Goal: Task Accomplishment & Management: Use online tool/utility

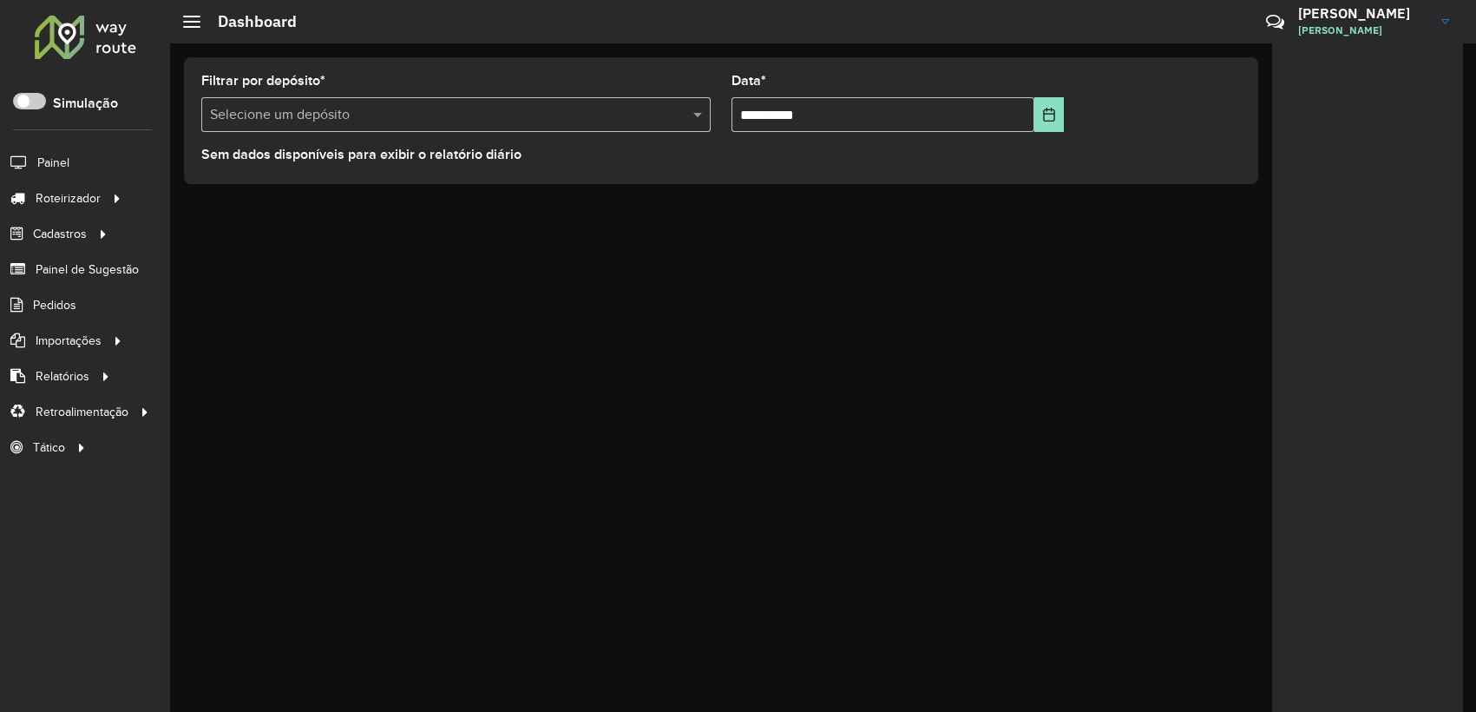
click at [0, 0] on link "Depósito" at bounding box center [0, 0] width 0 height 0
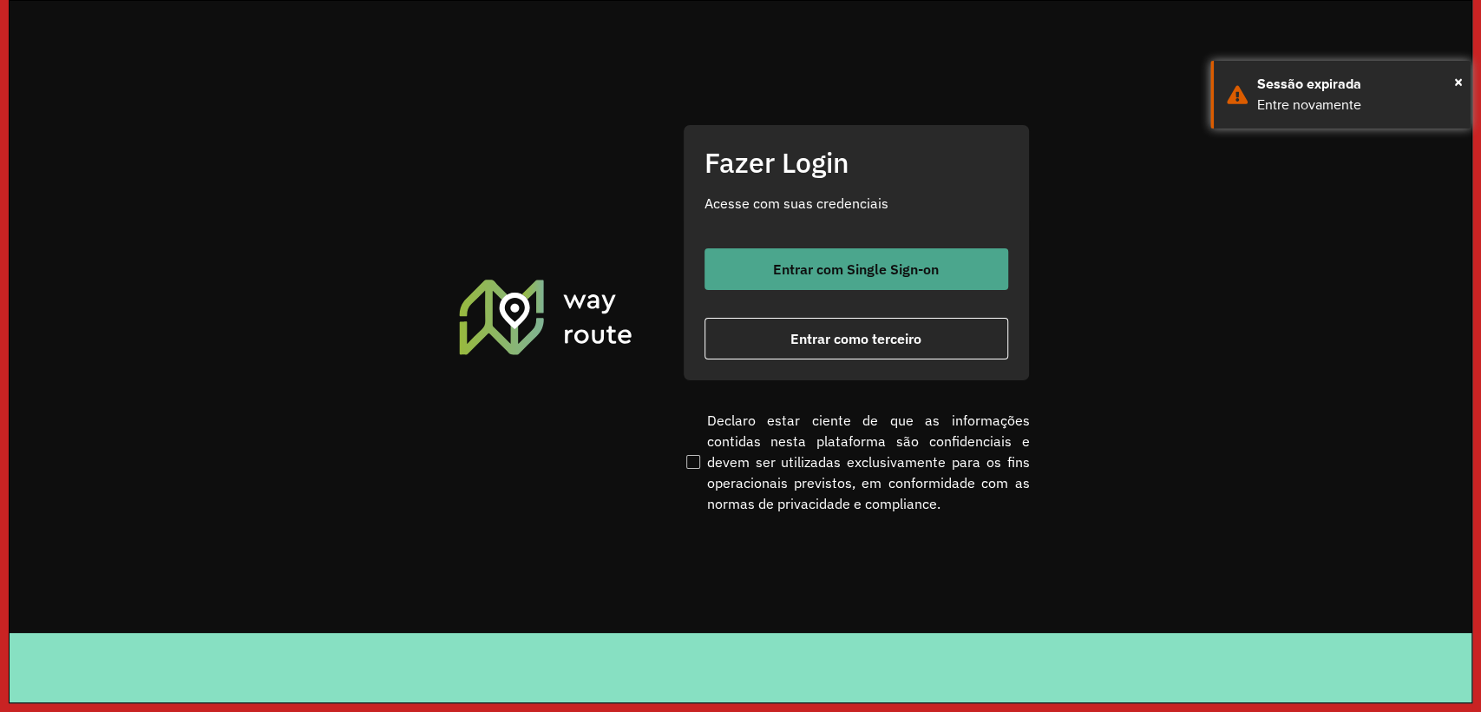
click at [821, 254] on button "Entrar com Single Sign-on" at bounding box center [857, 269] width 304 height 42
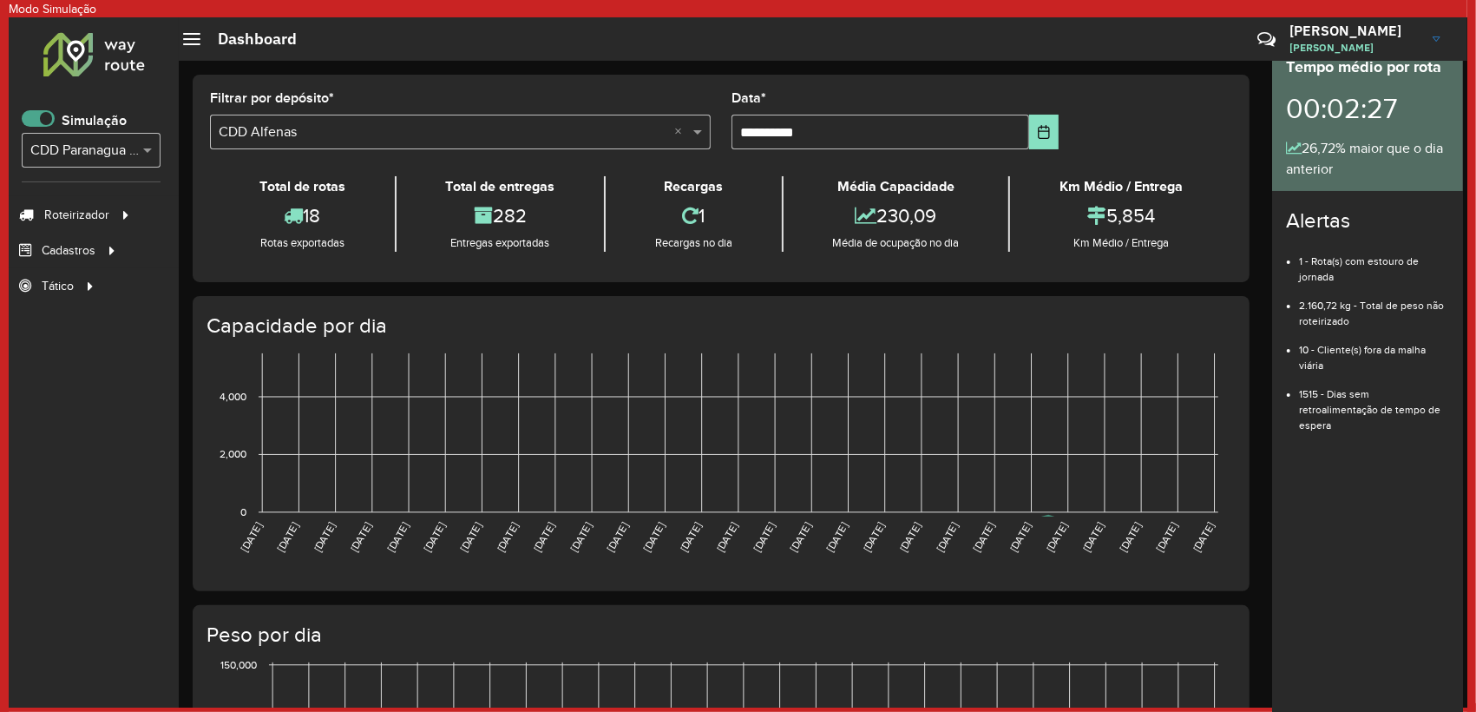
click at [37, 120] on span at bounding box center [38, 118] width 33 height 16
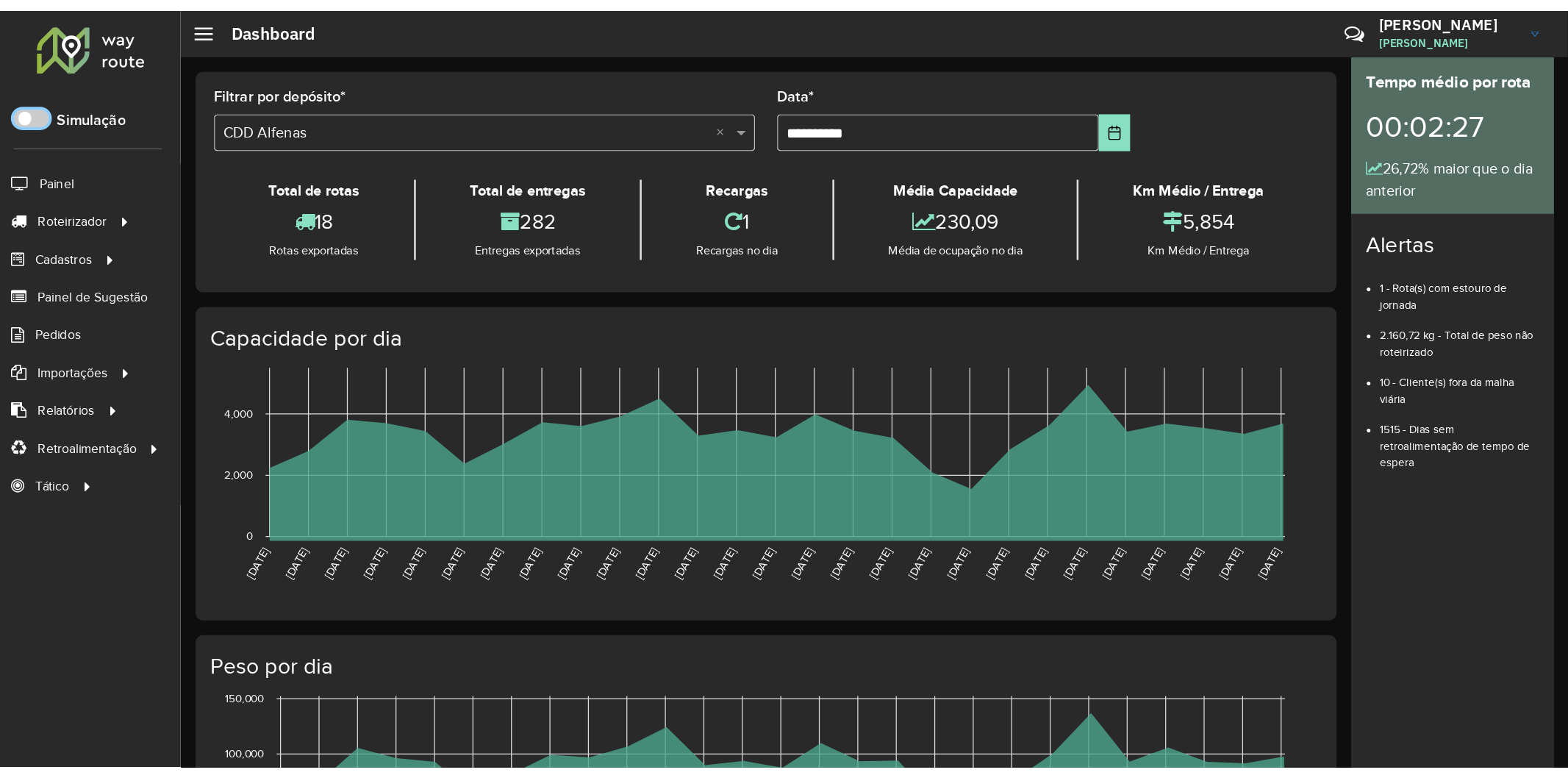
scroll to position [8, 4]
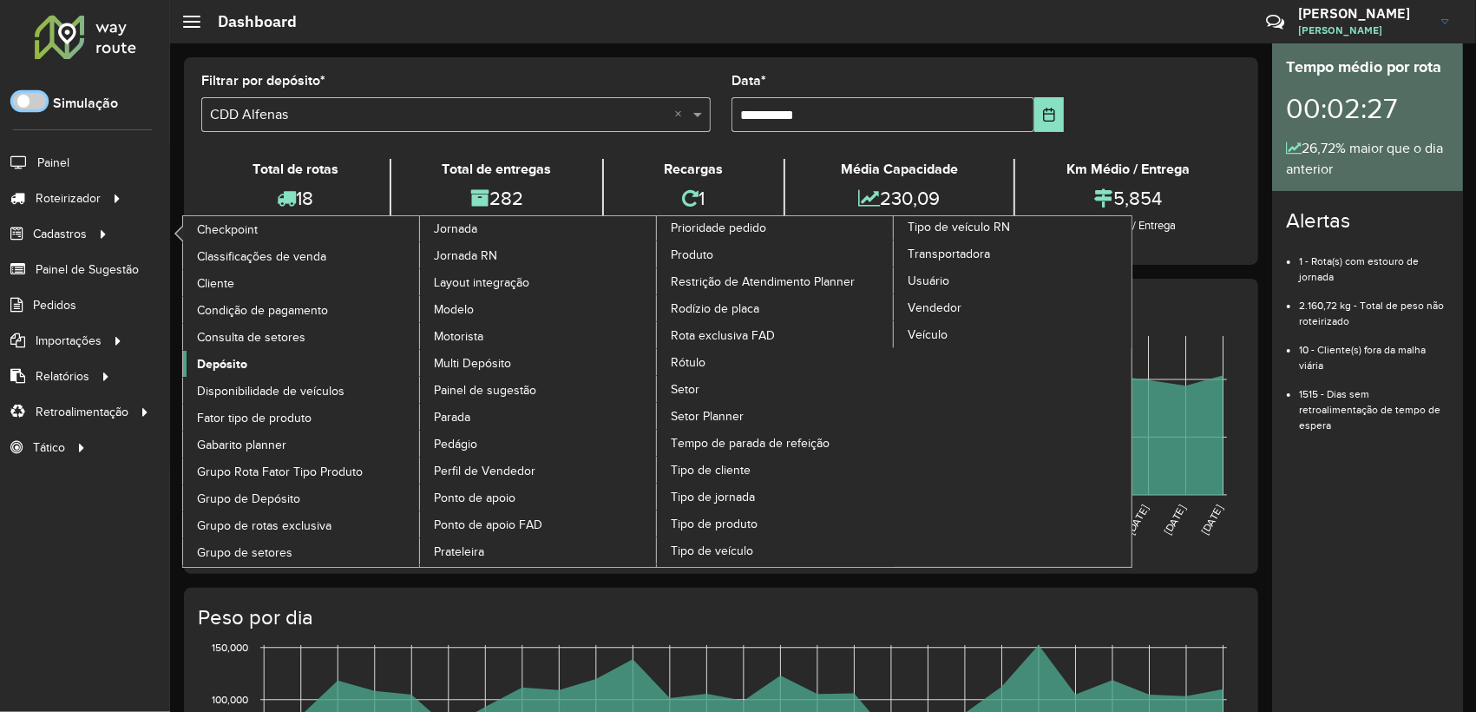
click at [215, 368] on span "Depósito" at bounding box center [222, 364] width 50 height 18
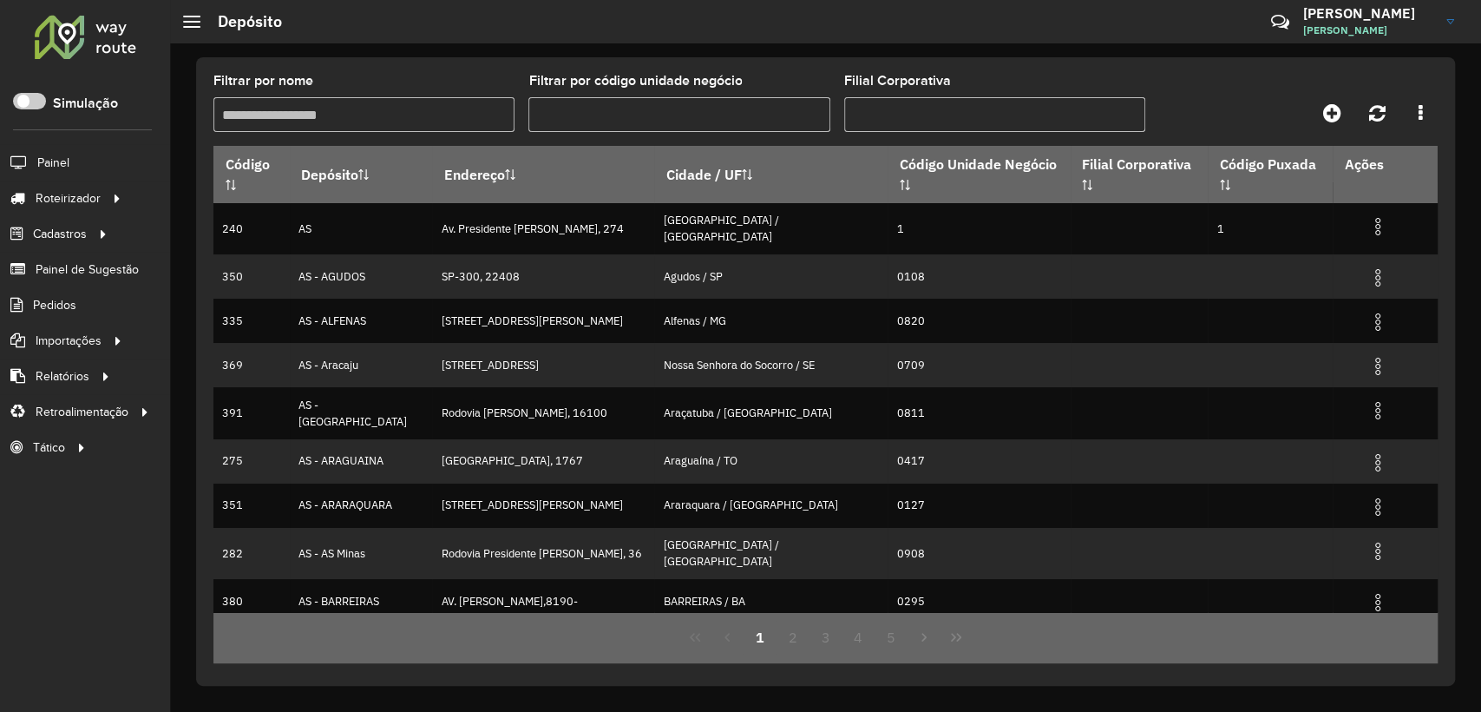
click at [276, 99] on input "Filtrar por nome" at bounding box center [363, 114] width 301 height 35
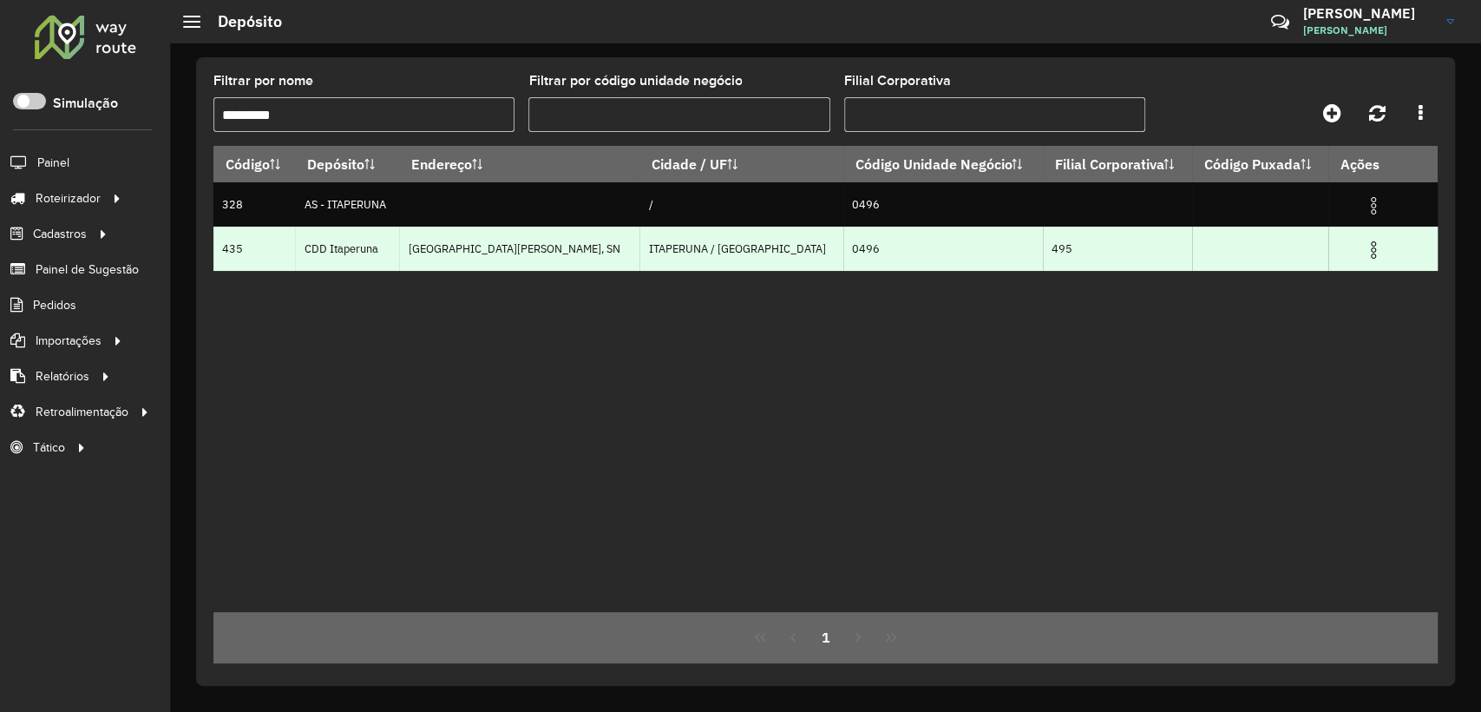
type input "*********"
drag, startPoint x: 250, startPoint y: 252, endPoint x: 221, endPoint y: 252, distance: 28.6
click at [221, 252] on td "435" at bounding box center [254, 248] width 82 height 44
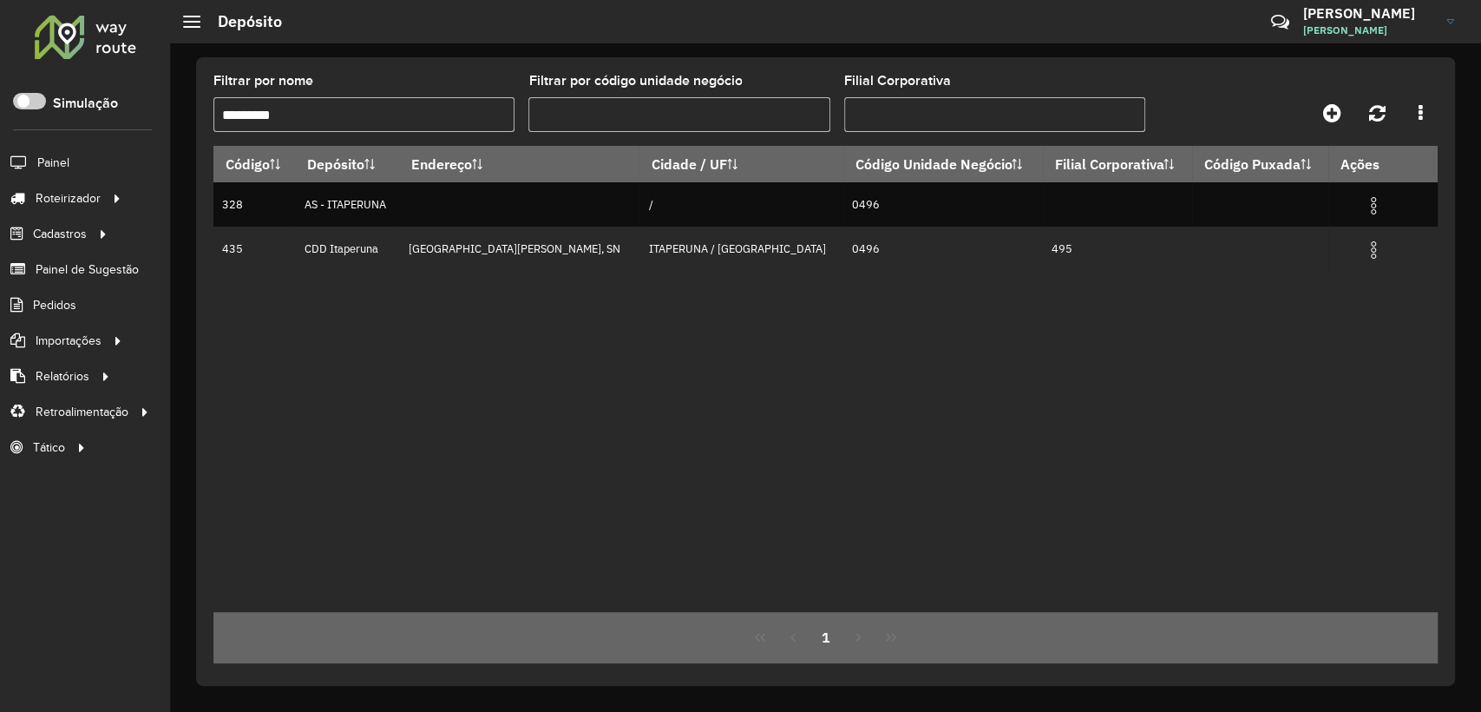
click at [344, 285] on div "Código Depósito Endereço Cidade / UF Código Unidade Negócio Filial Corporativa …" at bounding box center [825, 379] width 1224 height 466
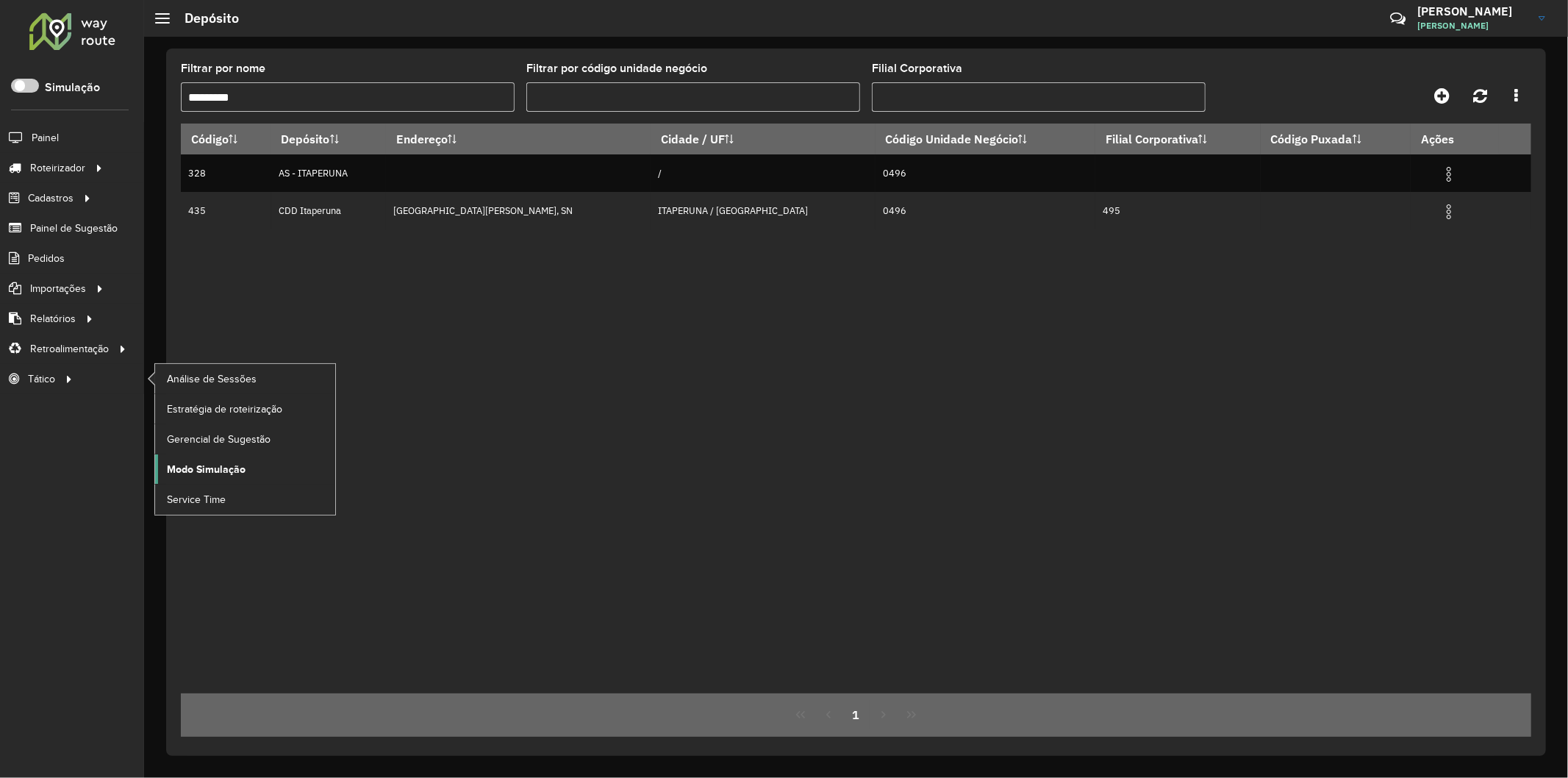
click at [216, 466] on span "Modo Simulação" at bounding box center [206, 470] width 79 height 15
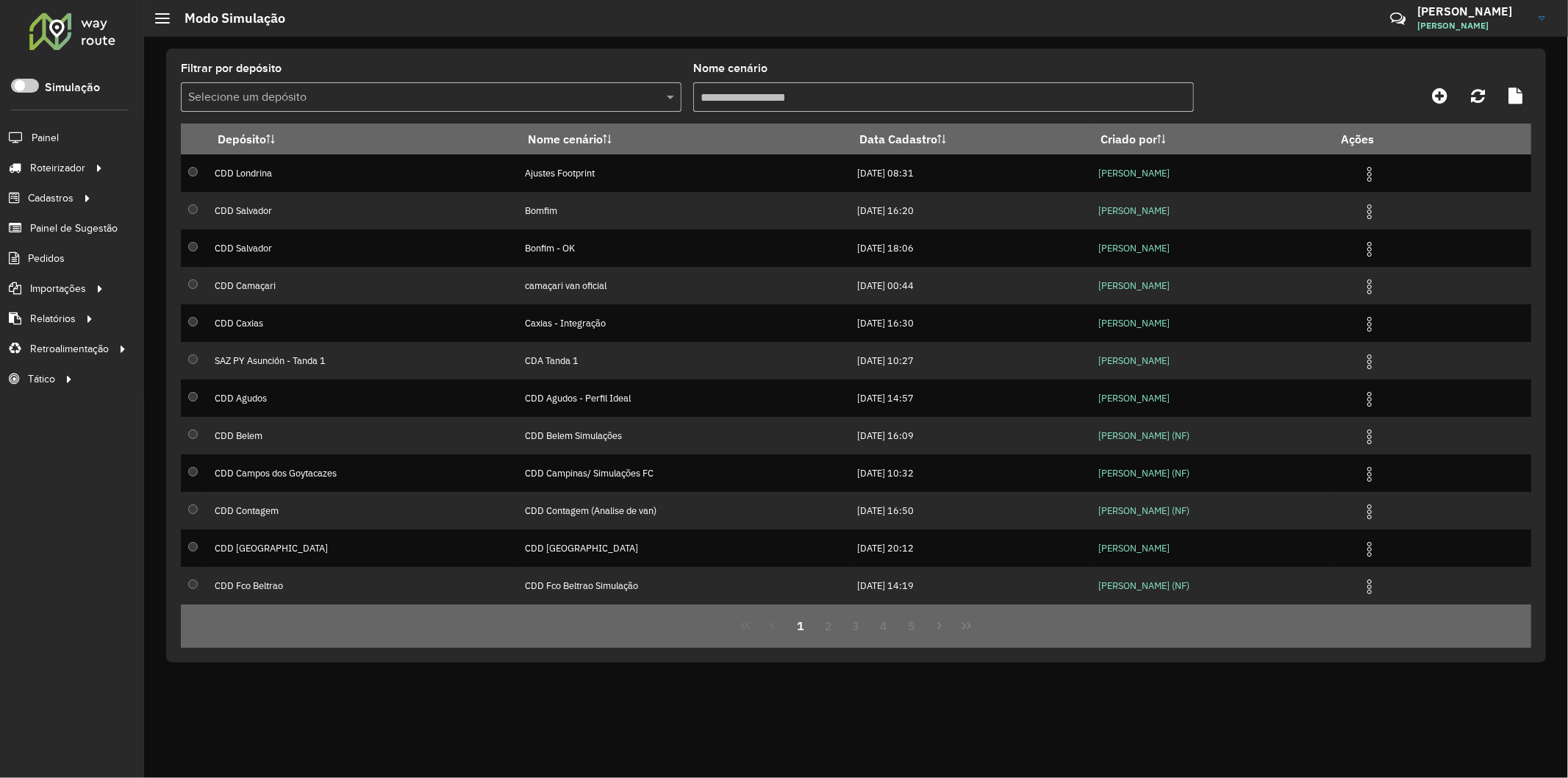
click at [810, 111] on input "Nome cenário" at bounding box center [943, 97] width 501 height 30
click at [1249, 91] on icon at bounding box center [1439, 95] width 15 height 18
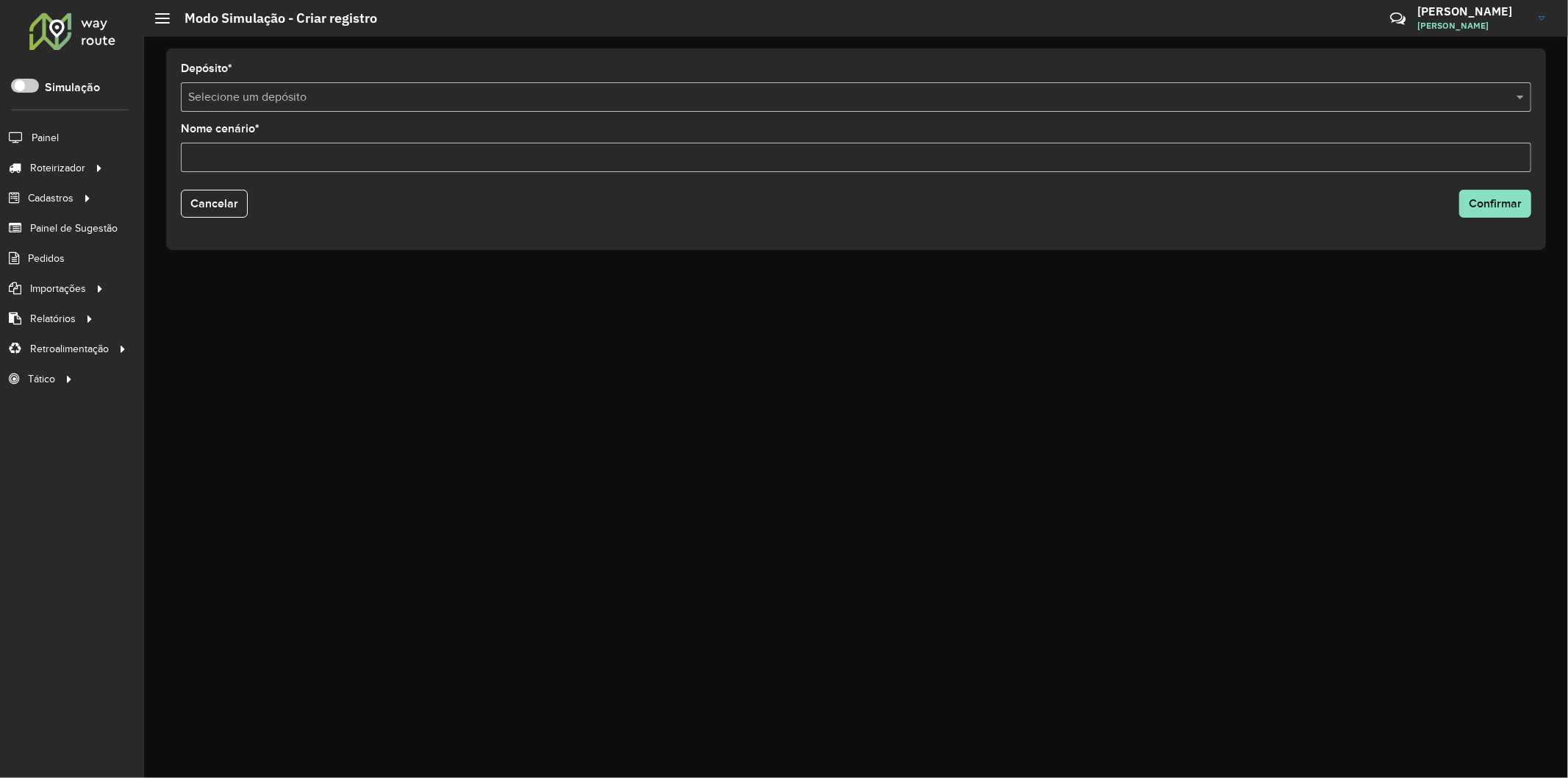
drag, startPoint x: 346, startPoint y: 103, endPoint x: 352, endPoint y: 94, distance: 10.8
click at [346, 102] on input "text" at bounding box center [841, 97] width 1306 height 18
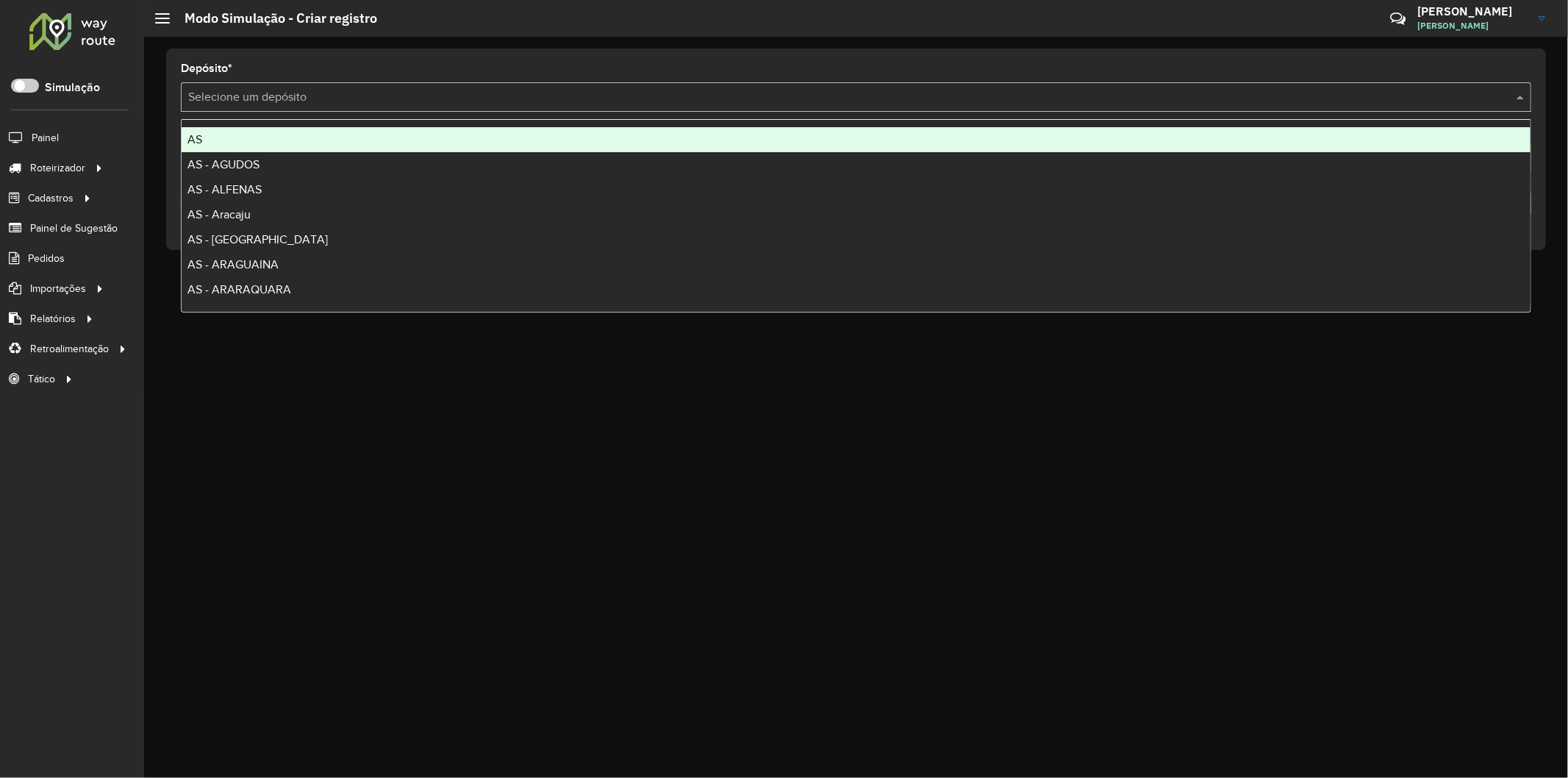
type input "*"
type input "***"
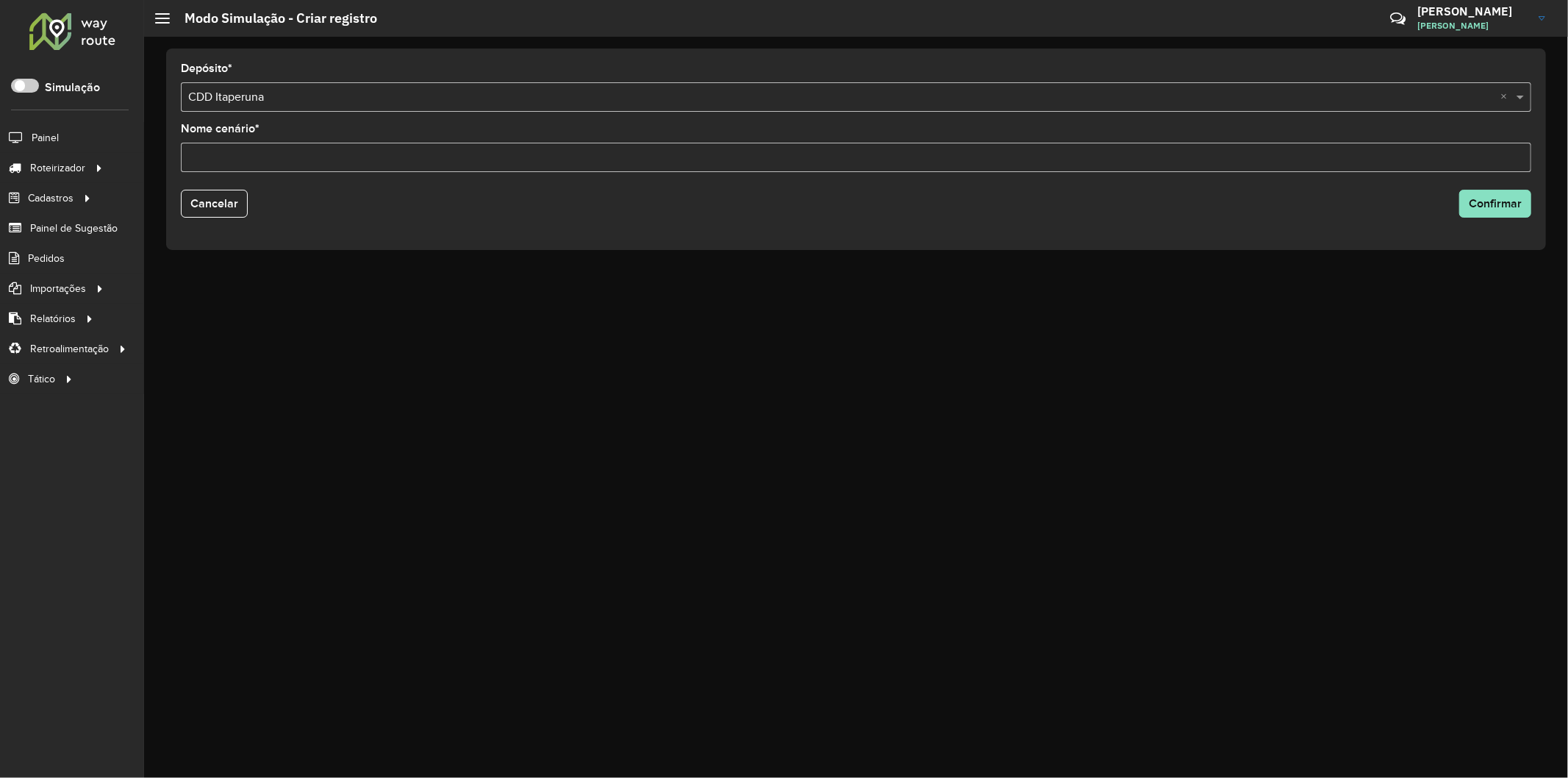
click at [200, 168] on input "Nome cenário *" at bounding box center [856, 157] width 1350 height 30
type input "**********"
click at [1249, 193] on button "Confirmar" at bounding box center [1495, 203] width 72 height 28
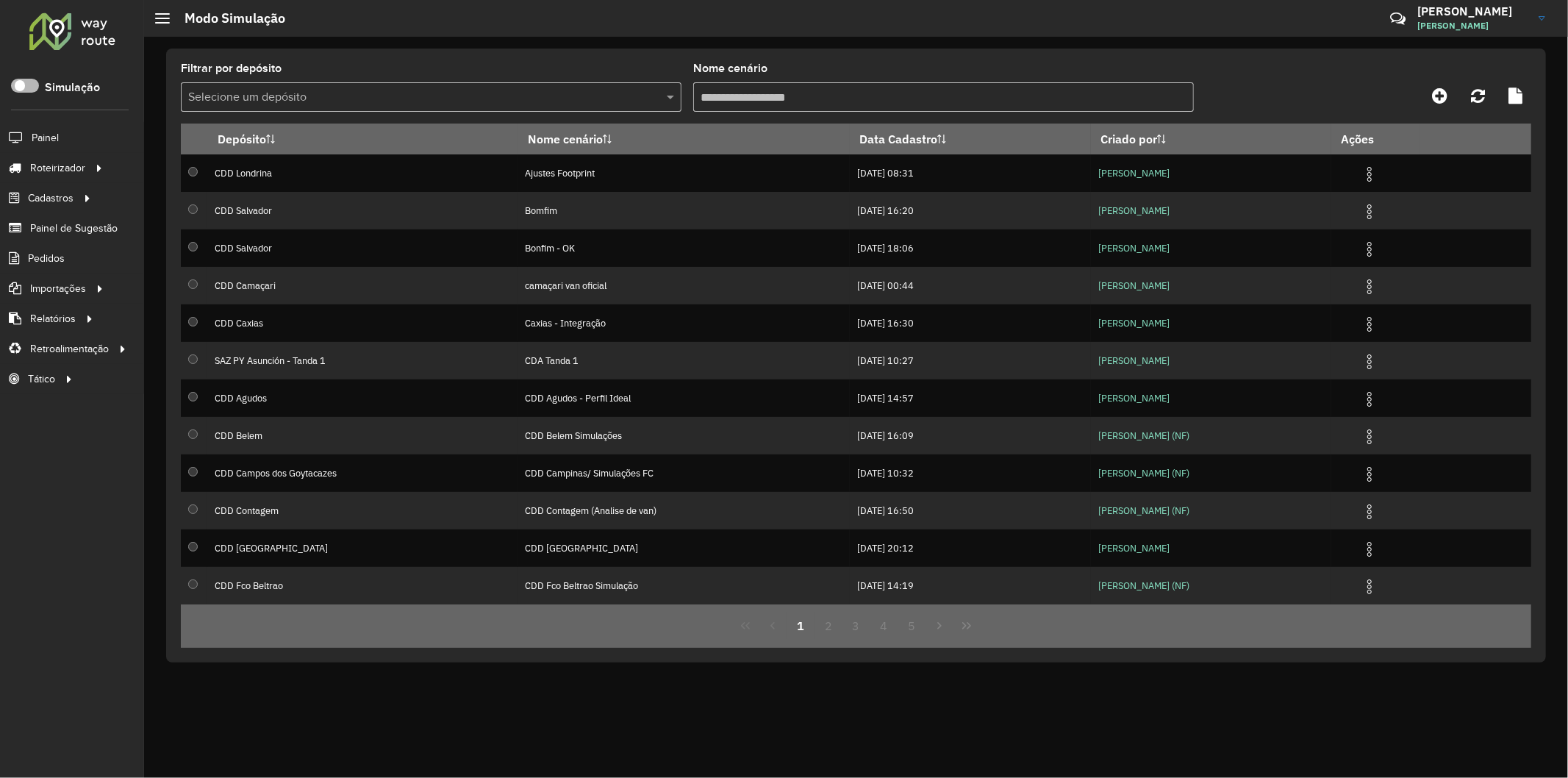
click at [33, 92] on span at bounding box center [25, 86] width 28 height 14
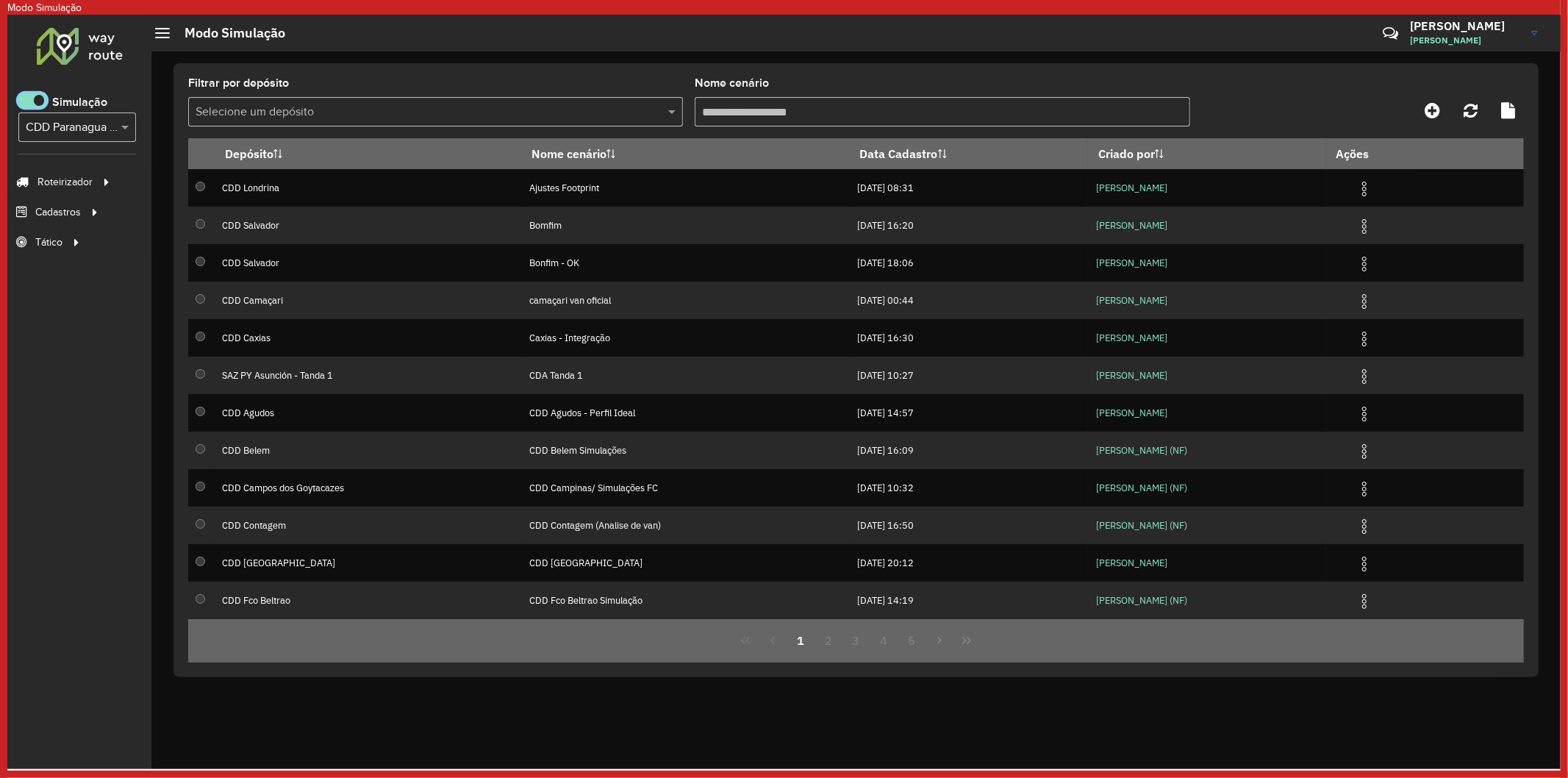
scroll to position [8, 4]
click at [75, 125] on input "text" at bounding box center [62, 128] width 74 height 18
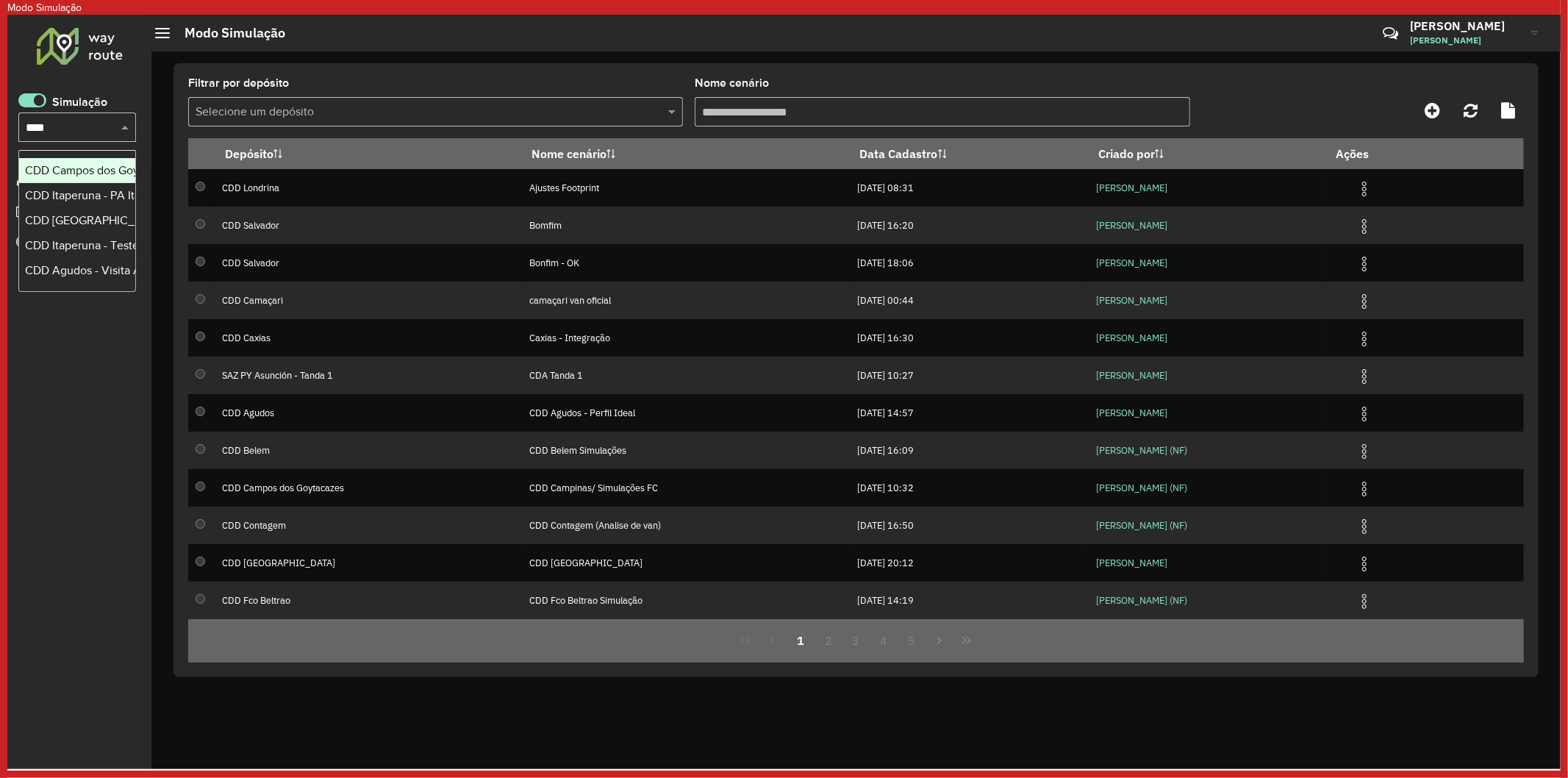
scroll to position [0, 0]
type input "*****"
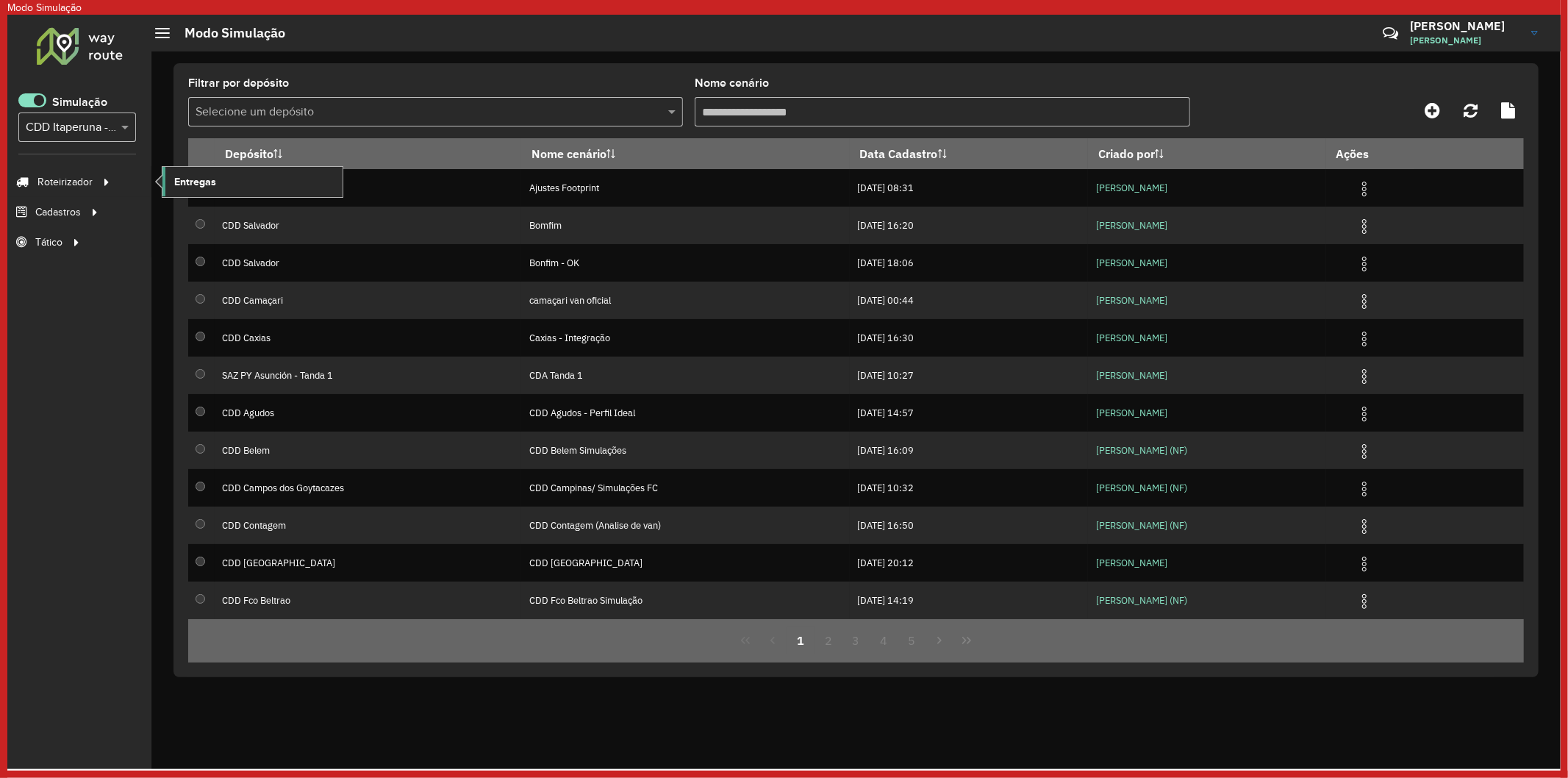
click at [190, 175] on span "Entregas" at bounding box center [195, 182] width 42 height 15
click at [32, 97] on span at bounding box center [32, 100] width 28 height 14
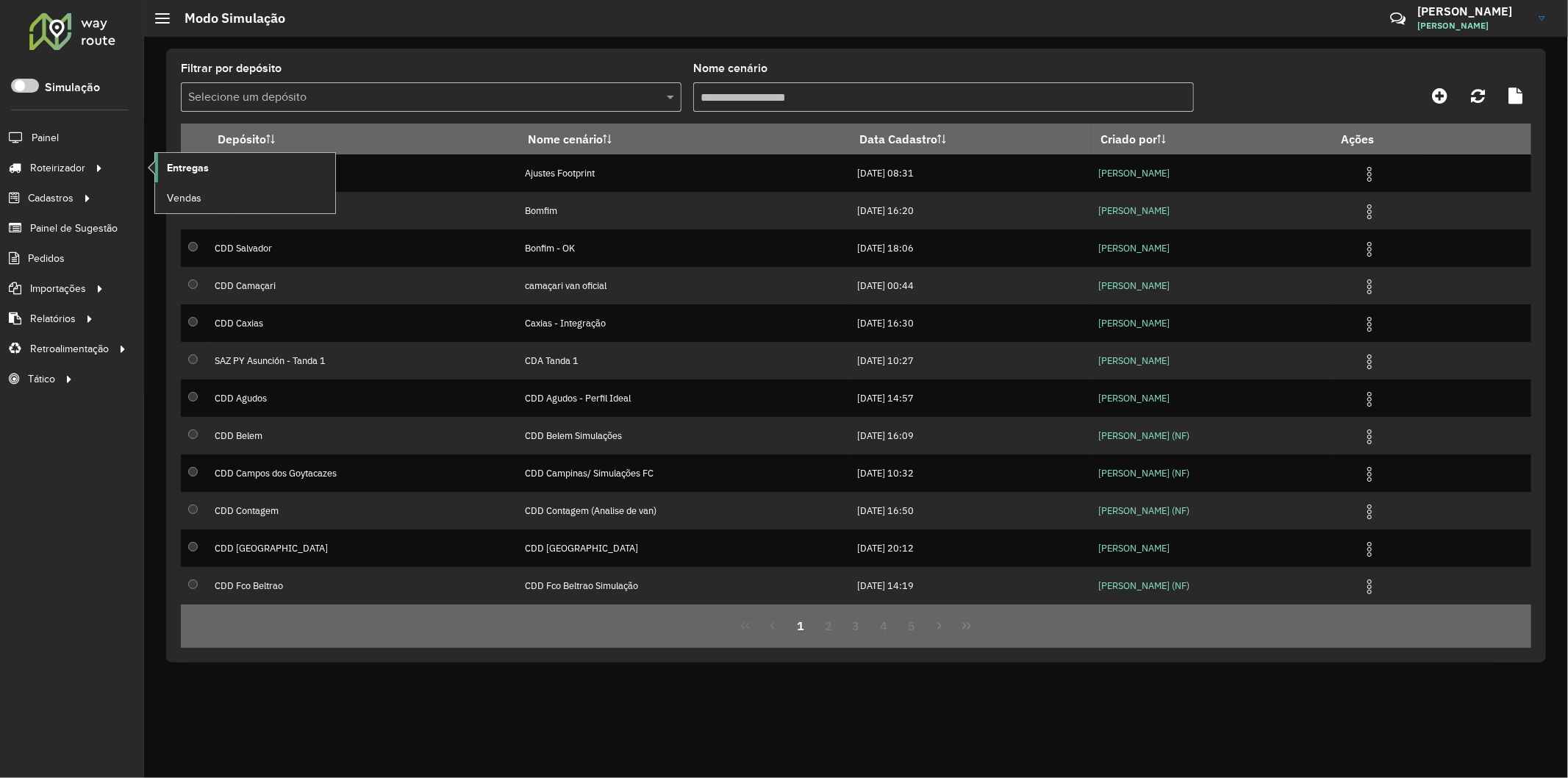
click at [191, 172] on span "Entregas" at bounding box center [187, 168] width 42 height 15
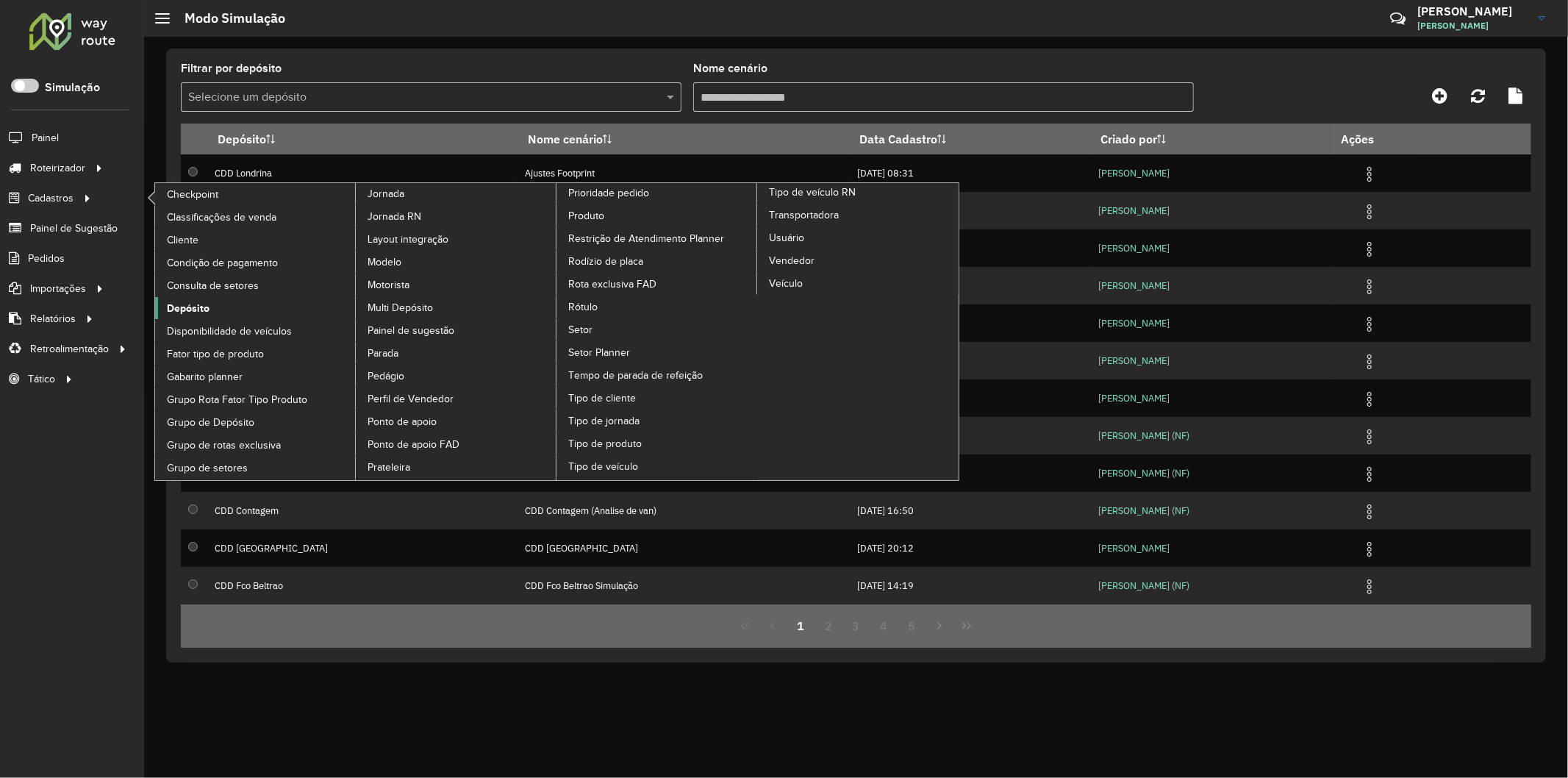
click at [218, 309] on link "Depósito" at bounding box center [256, 308] width 202 height 22
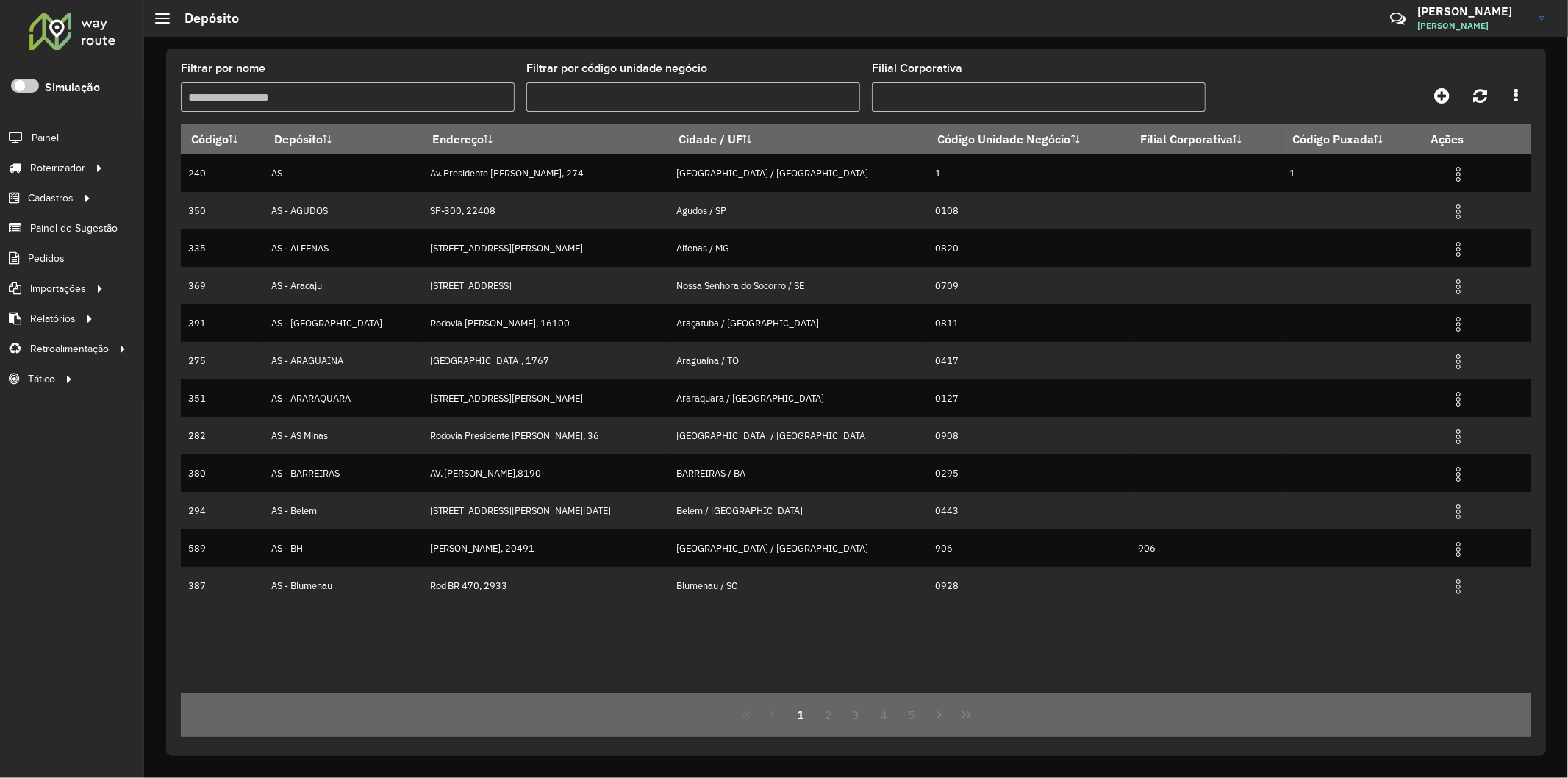
click at [391, 92] on input "Filtrar por nome" at bounding box center [347, 97] width 334 height 30
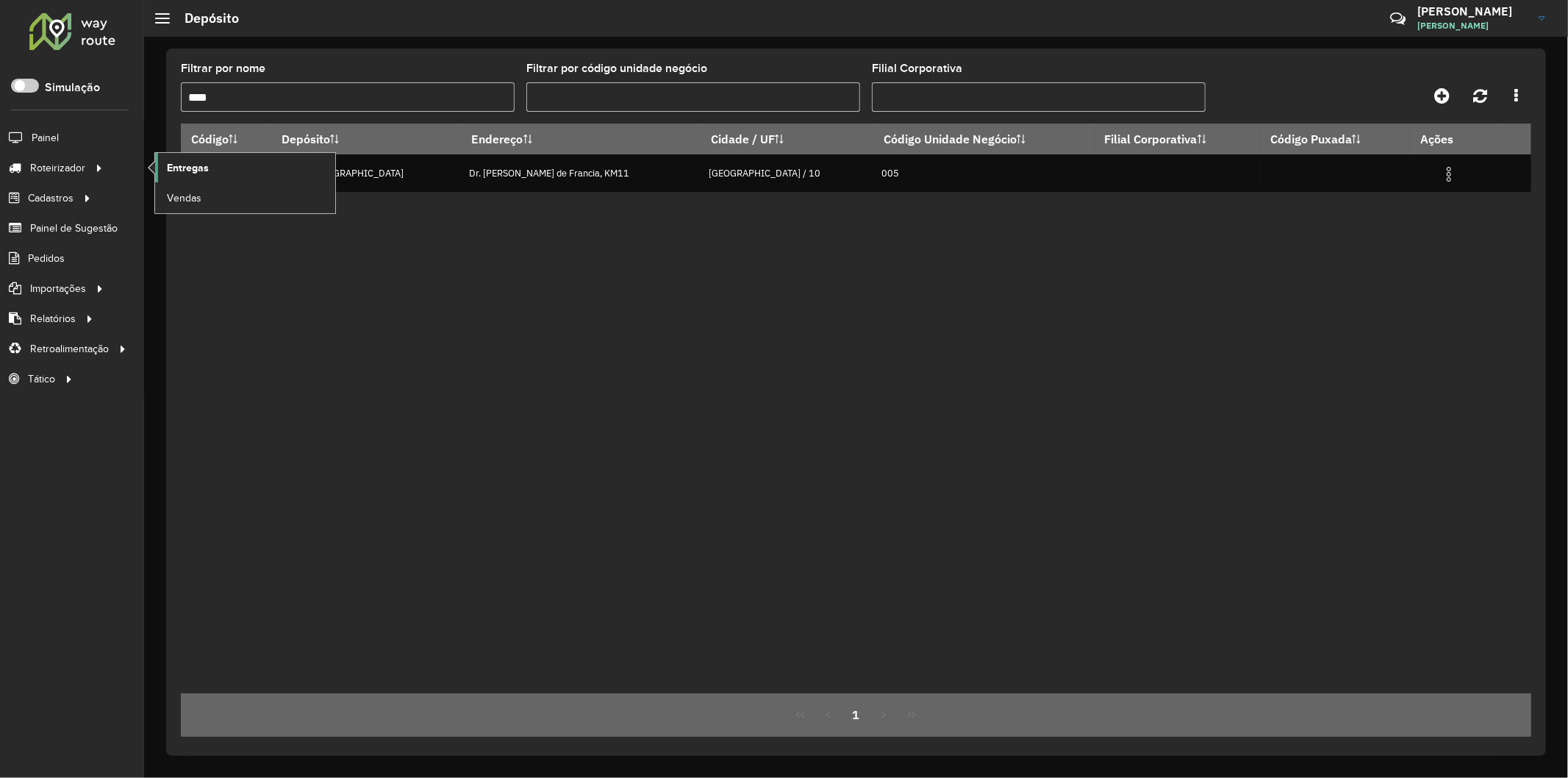
type input "****"
click at [185, 162] on span "Entregas" at bounding box center [187, 168] width 42 height 15
